Goal: Task Accomplishment & Management: Manage account settings

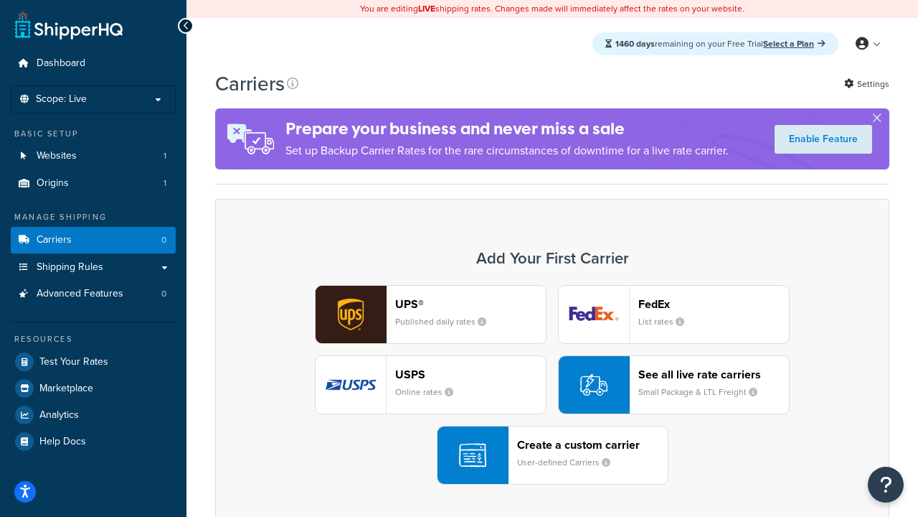
click at [552, 385] on div "UPS® Published daily rates FedEx List rates USPS Online rates See all live rate…" at bounding box center [552, 384] width 644 height 199
click at [714, 303] on header "FedEx" at bounding box center [713, 304] width 151 height 14
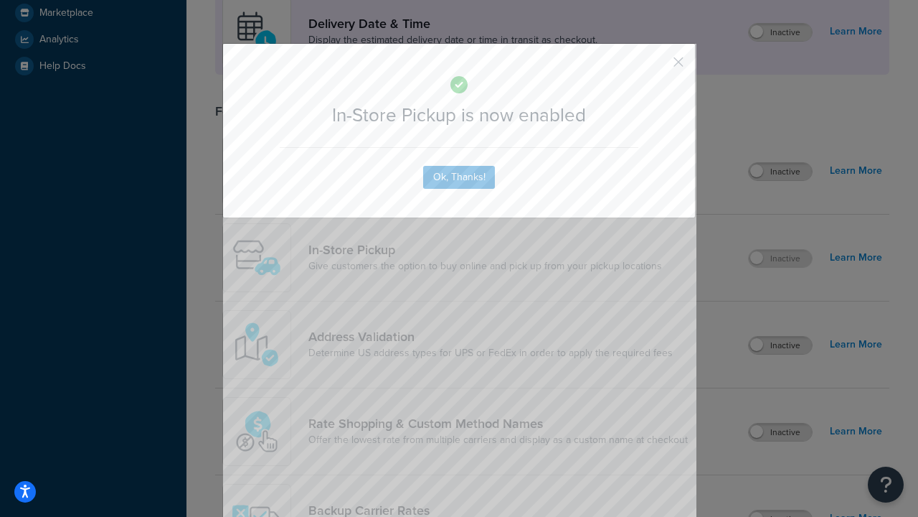
scroll to position [402, 0]
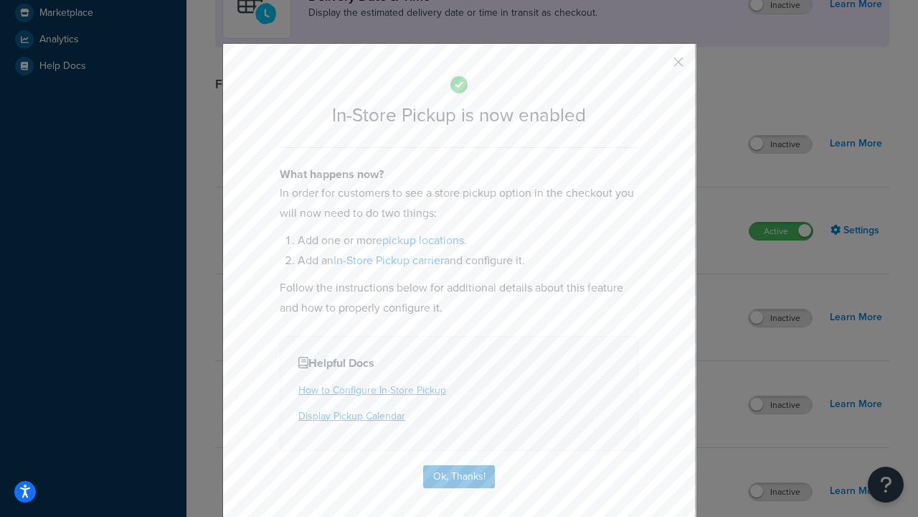
click at [657, 67] on button "button" at bounding box center [658, 67] width 4 height 4
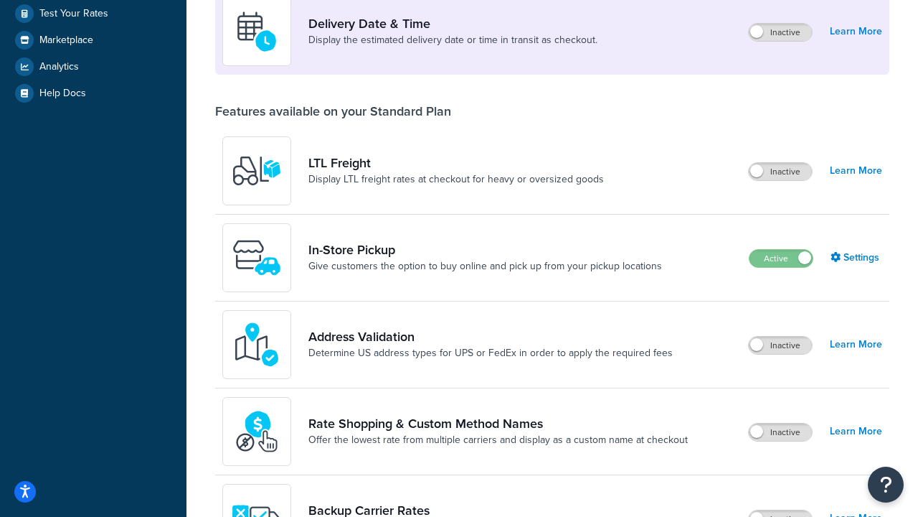
scroll to position [348, 0]
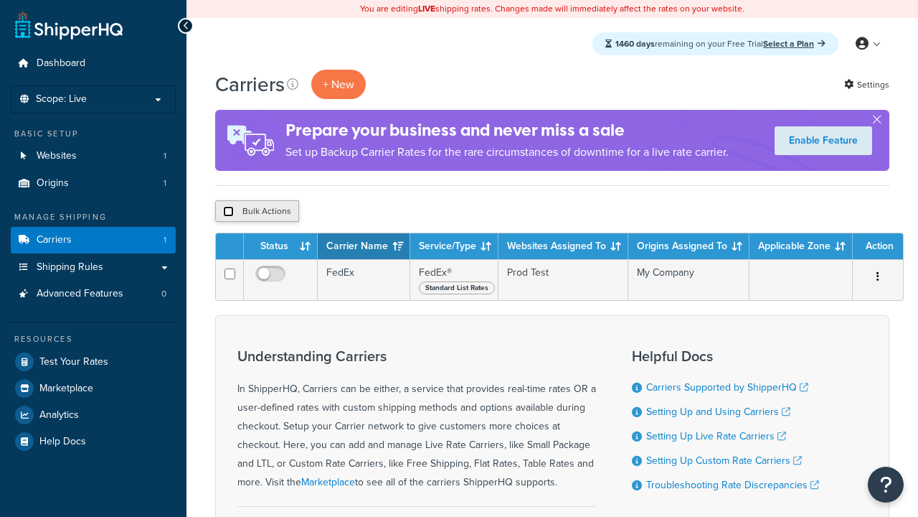
click at [228, 212] on input "checkbox" at bounding box center [228, 211] width 11 height 11
checkbox input "true"
click at [0, 0] on button "Delete" at bounding box center [0, 0] width 0 height 0
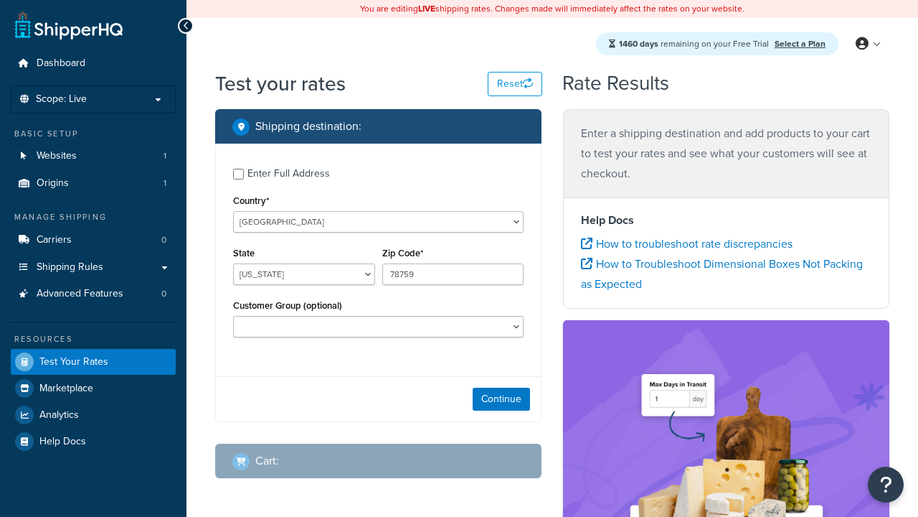
select select "TX"
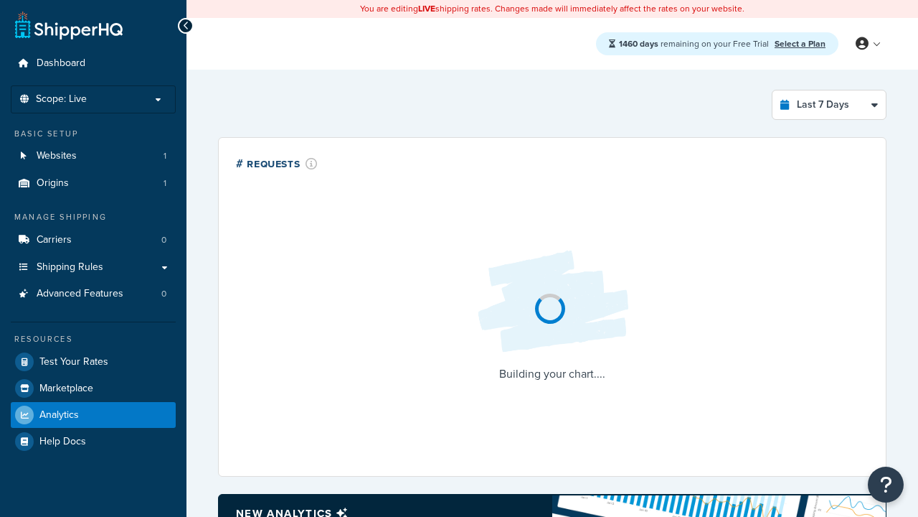
select select "last_7_days"
click at [186, 26] on icon at bounding box center [186, 26] width 6 height 10
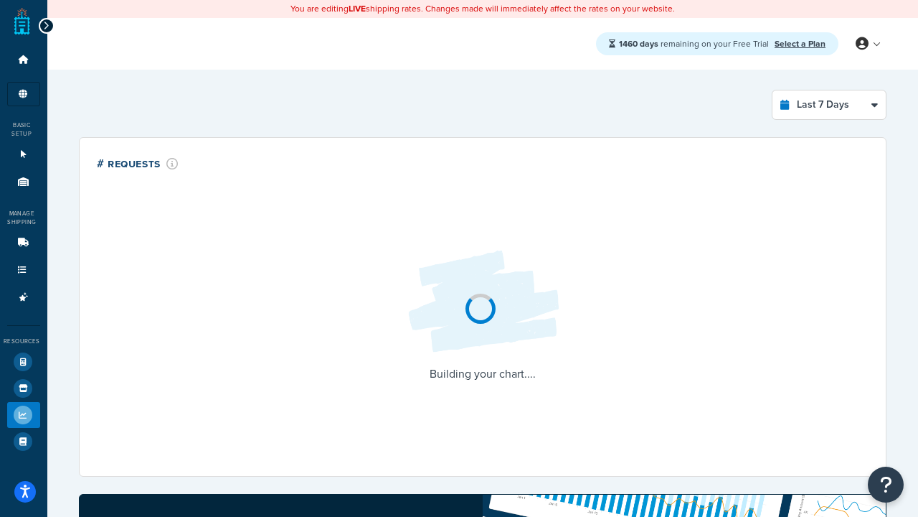
click at [46, 26] on icon at bounding box center [46, 26] width 6 height 10
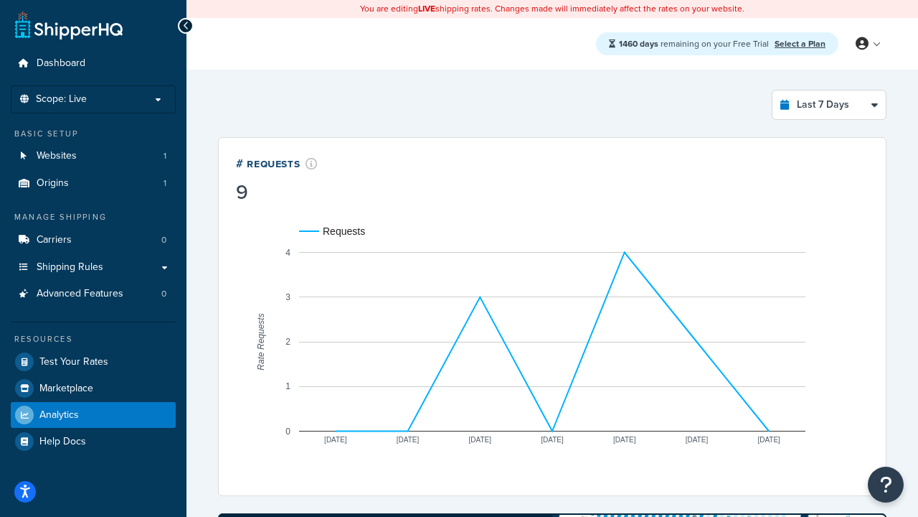
click at [800, 37] on link "Select a Plan" at bounding box center [800, 43] width 51 height 13
